Goal: Information Seeking & Learning: Find specific page/section

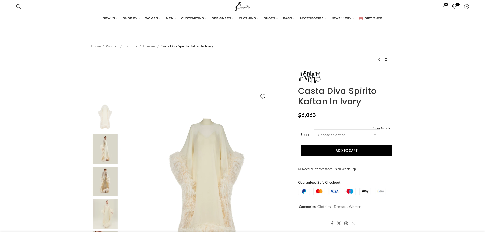
select select "18-[GEOGRAPHIC_DATA]"
click at [314, 129] on select "Choose an option 6 UK 8 UK 10 [GEOGRAPHIC_DATA] 12 [GEOGRAPHIC_DATA] 14 [GEOGRA…" at bounding box center [347, 134] width 66 height 11
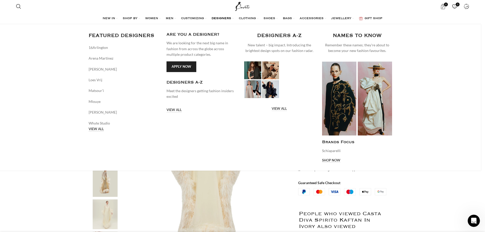
scroll to position [0, 107]
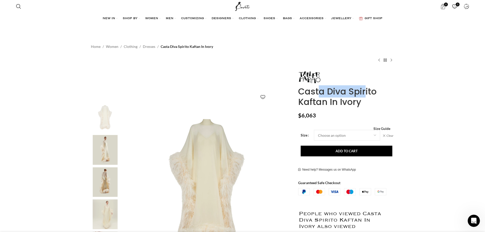
drag, startPoint x: 296, startPoint y: 89, endPoint x: 349, endPoint y: 90, distance: 52.5
click at [349, 90] on div "Casta Diva Spirito Kaftan In Ivory $ 6,063 Women's clothing size guide Women Cl…" at bounding box center [346, 219] width 104 height 296
copy h1 "Casta Diva"
click at [21, 10] on link "Search" at bounding box center [18, 6] width 10 height 10
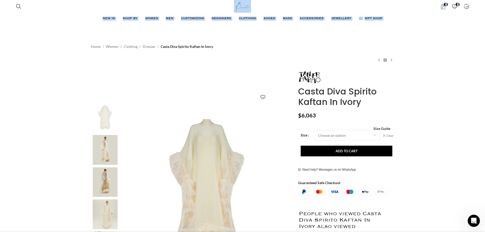
click at [16, 6] on span "Search" at bounding box center [18, 6] width 5 height 5
click at [24, 23] on input "Search" at bounding box center [51, 24] width 76 height 18
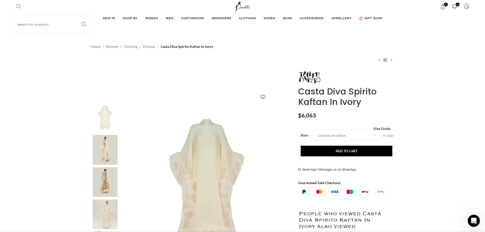
scroll to position [0, 161]
paste input "Casta Diva"
type input "Casta Diva"
click at [78, 15] on button "Search" at bounding box center [84, 24] width 12 height 18
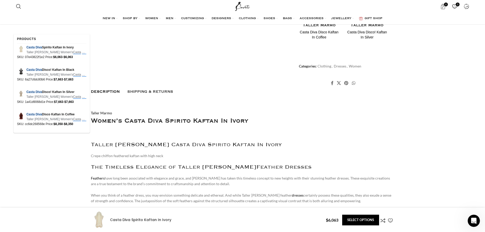
scroll to position [0, 214]
